Goal: Information Seeking & Learning: Check status

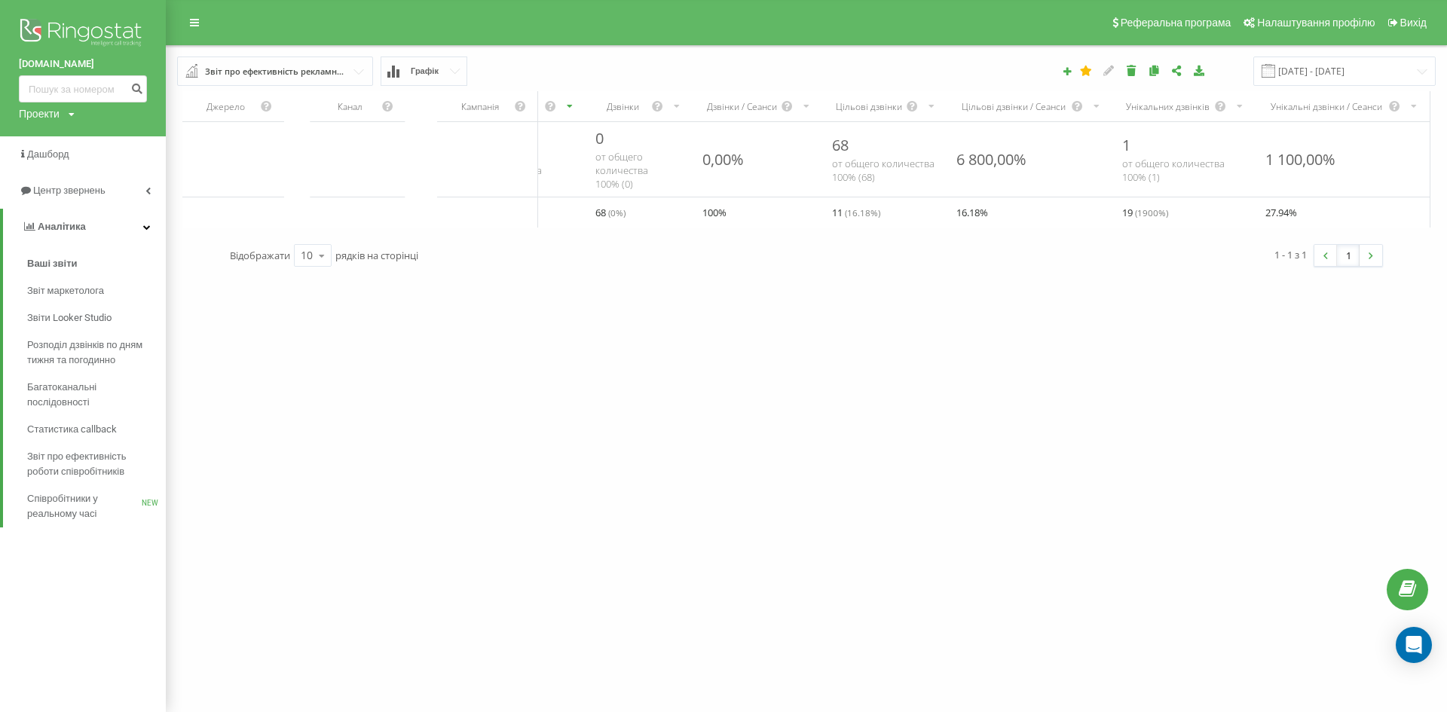
click at [699, 608] on div "[DOMAIN_NAME] Проекти [DOMAIN_NAME] [DOMAIN_NAME] Дашборд Центр звернень Аналiт…" at bounding box center [723, 356] width 1447 height 712
click at [55, 277] on link "Ваші звіти" at bounding box center [96, 263] width 139 height 27
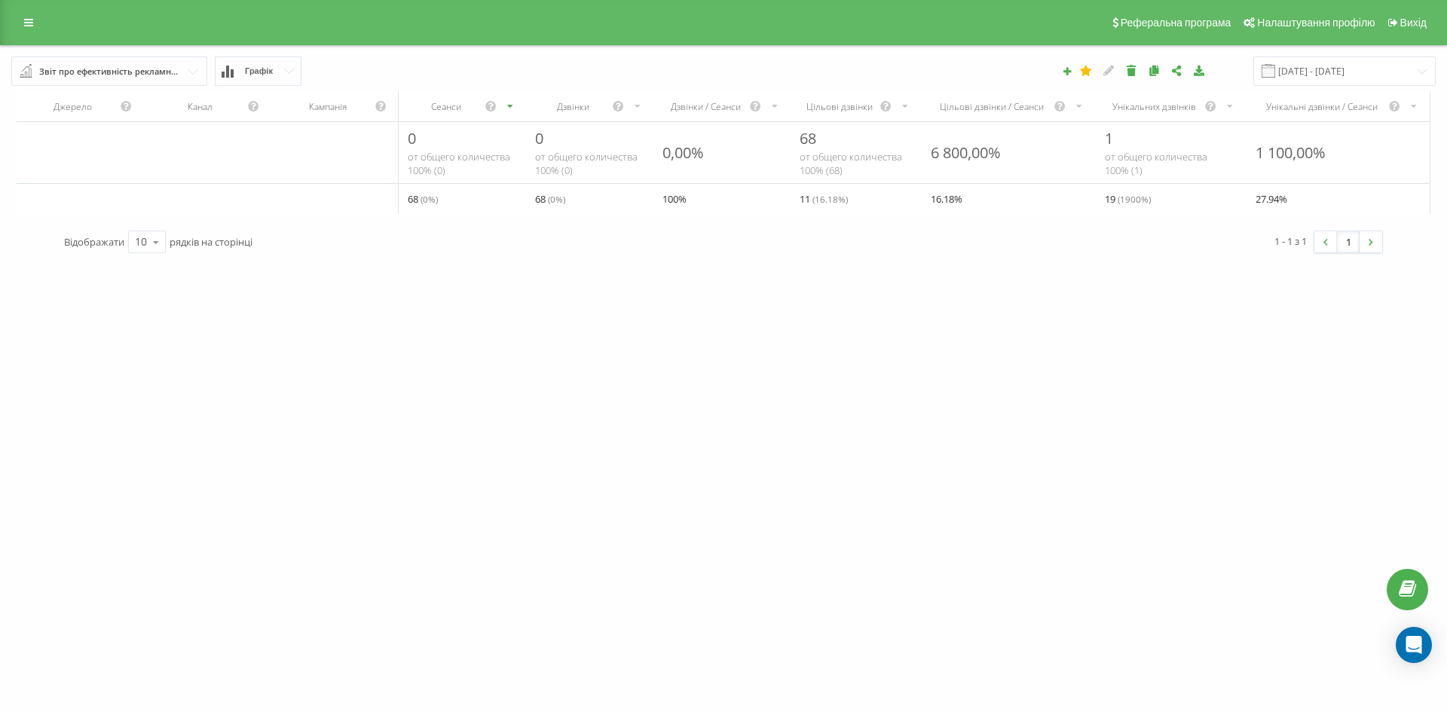
click at [793, 610] on div "[DOMAIN_NAME] Проекти [DOMAIN_NAME] [DOMAIN_NAME] Дашборд Центр звернень Аналiт…" at bounding box center [723, 356] width 1447 height 712
click at [714, 599] on div "[DOMAIN_NAME] Проекти [DOMAIN_NAME] [DOMAIN_NAME] Дашборд Центр звернень Аналiт…" at bounding box center [723, 356] width 1447 height 712
click at [122, 433] on div "[DOMAIN_NAME] Проекти [DOMAIN_NAME] [DOMAIN_NAME] Дашборд Центр звернень Аналiт…" at bounding box center [723, 356] width 1447 height 712
click at [920, 264] on div "1 - 1 з 1 1" at bounding box center [1058, 242] width 670 height 44
